Goal: Navigation & Orientation: Find specific page/section

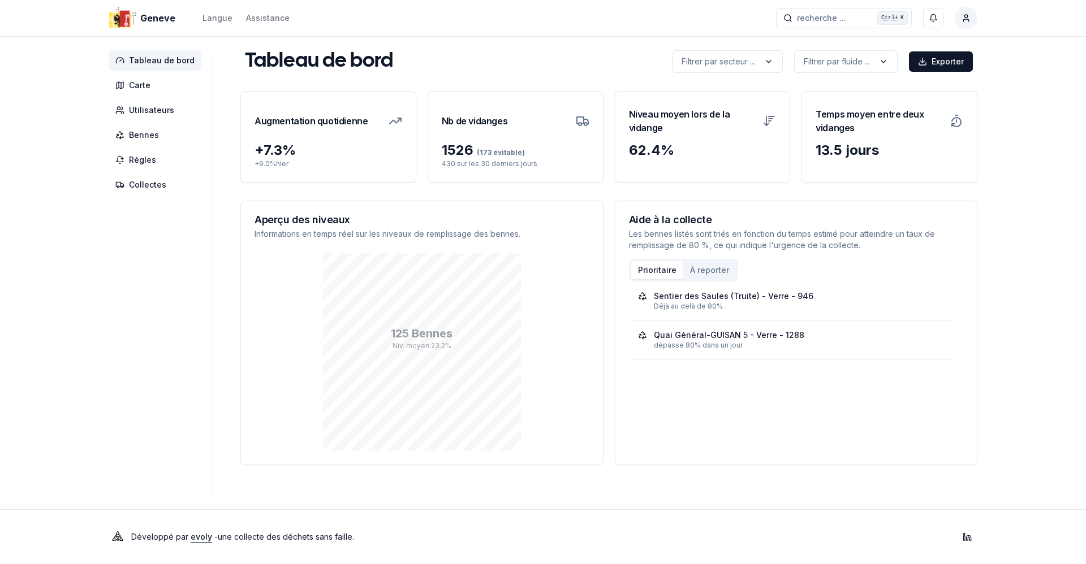
drag, startPoint x: 0, startPoint y: 0, endPoint x: 108, endPoint y: 389, distance: 403.8
click at [108, 389] on div "Tableau de bord Carte Utilisateurs Bennes Règles Collectes Tableau de bord Filt…" at bounding box center [542, 273] width 905 height 446
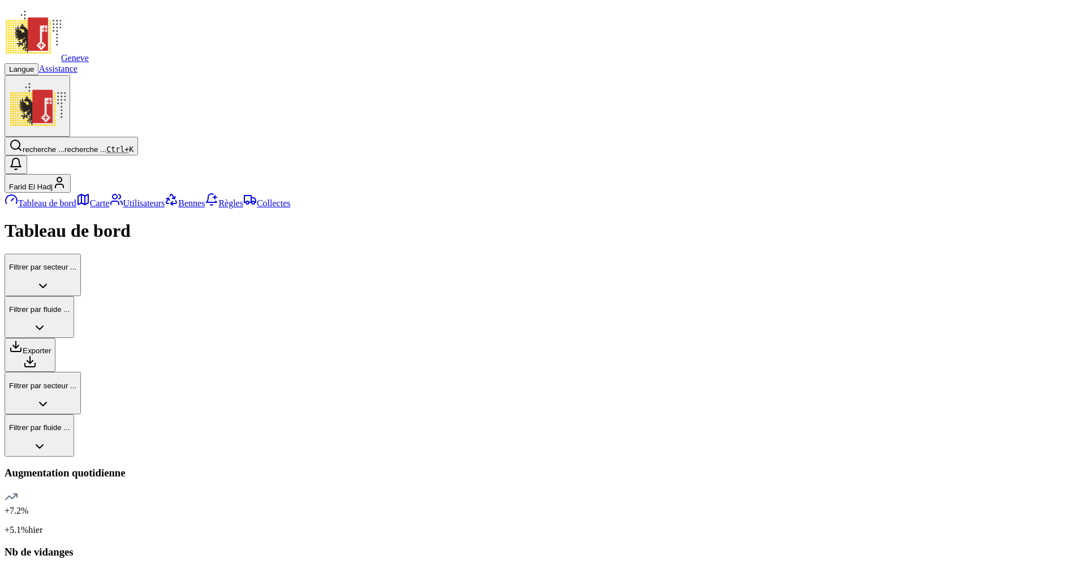
scroll to position [192, 0]
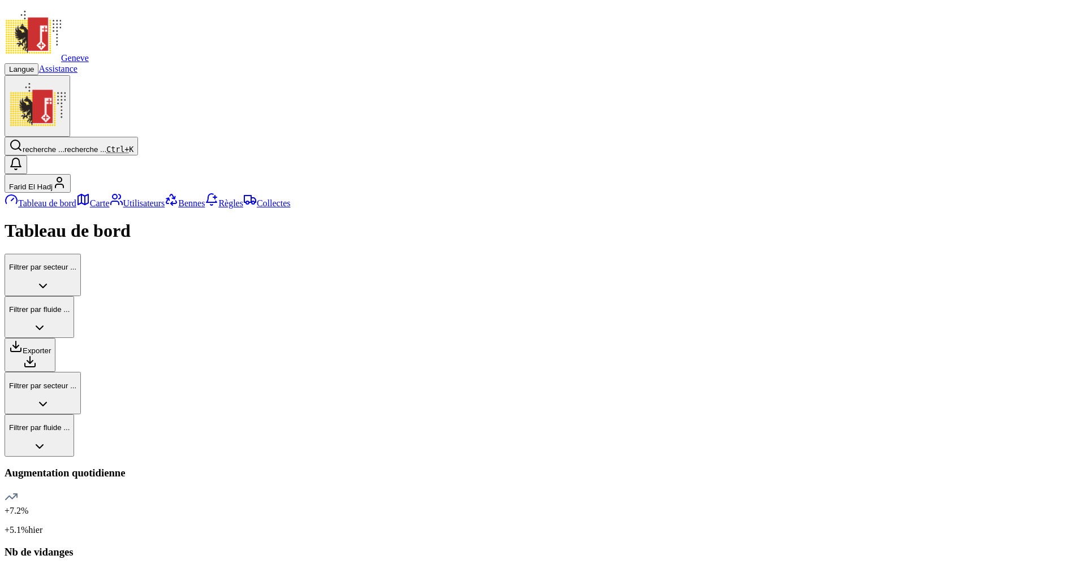
click at [75, 375] on div "Geneve Langue Assistance recherche ... recherche ... Ctrl+ K Farid El Hadj Tabl…" at bounding box center [543, 561] width 1077 height 1113
